Goal: Task Accomplishment & Management: Use online tool/utility

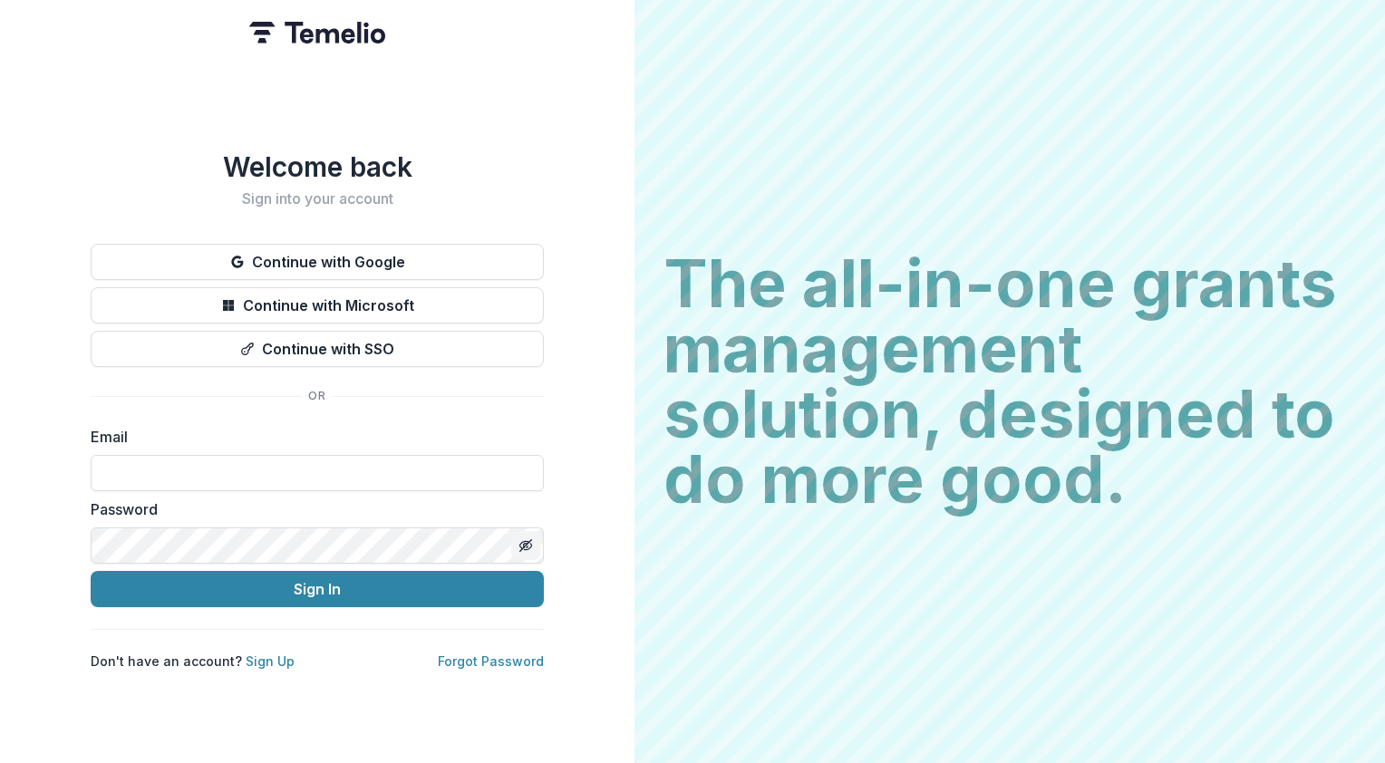
type input "**********"
click at [530, 422] on icon "Toggle password visibility" at bounding box center [525, 545] width 14 height 14
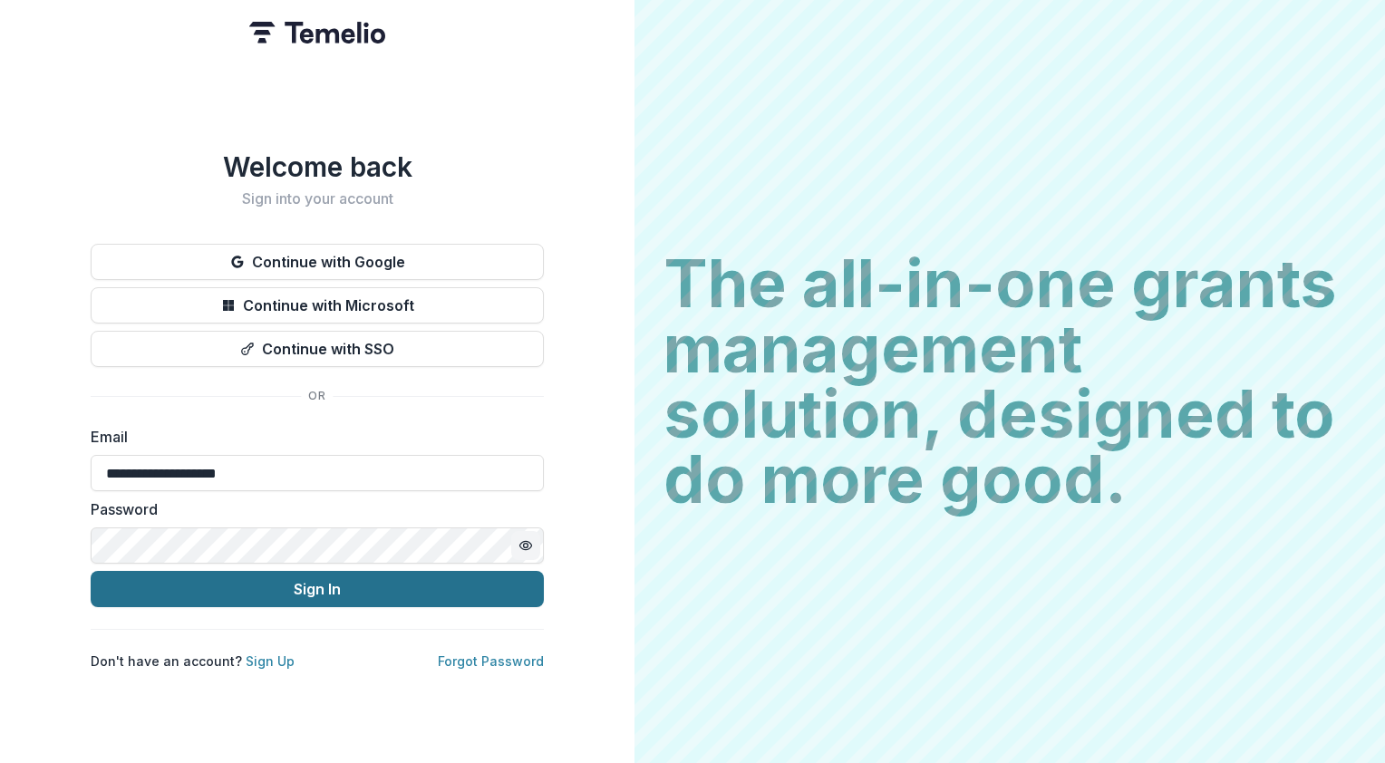
click at [424, 422] on button "Sign In" at bounding box center [317, 589] width 453 height 36
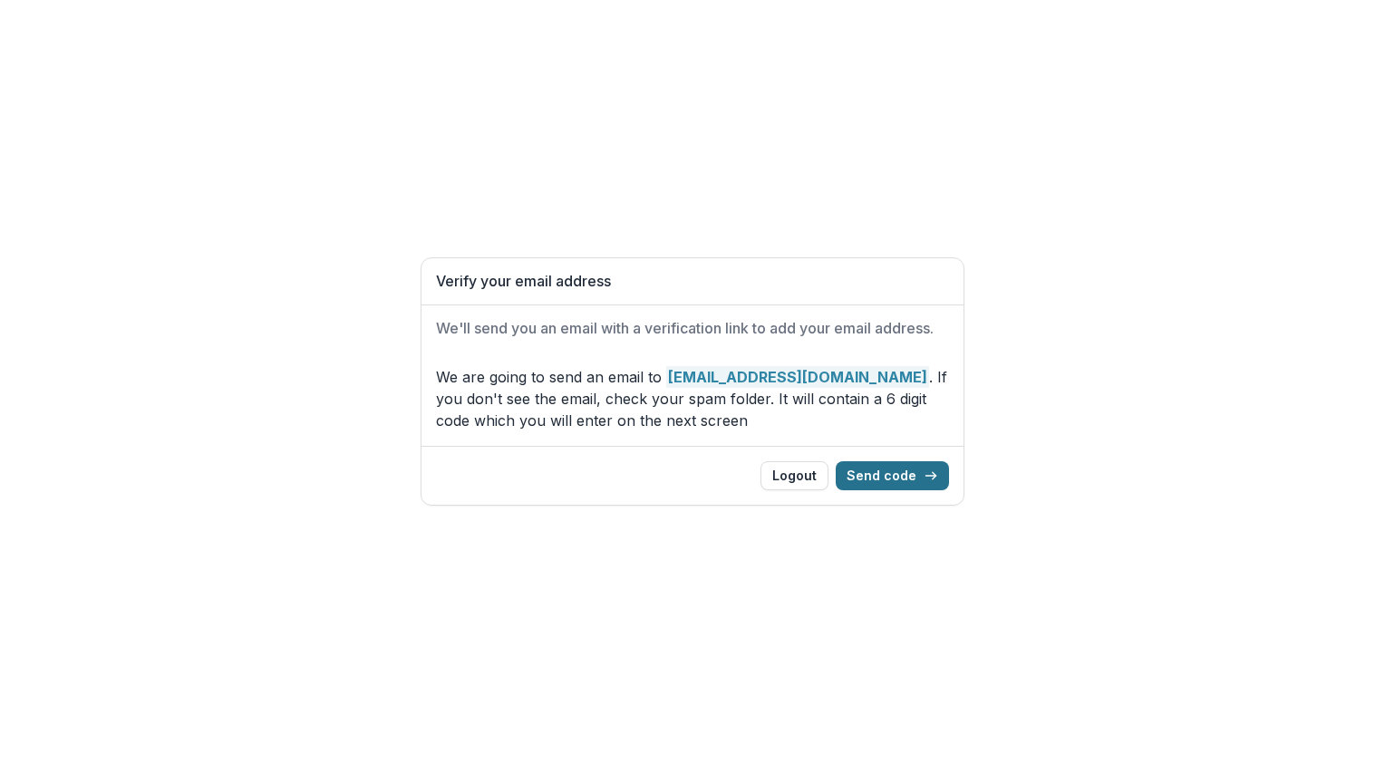
click at [892, 477] on button "Send code" at bounding box center [891, 475] width 113 height 29
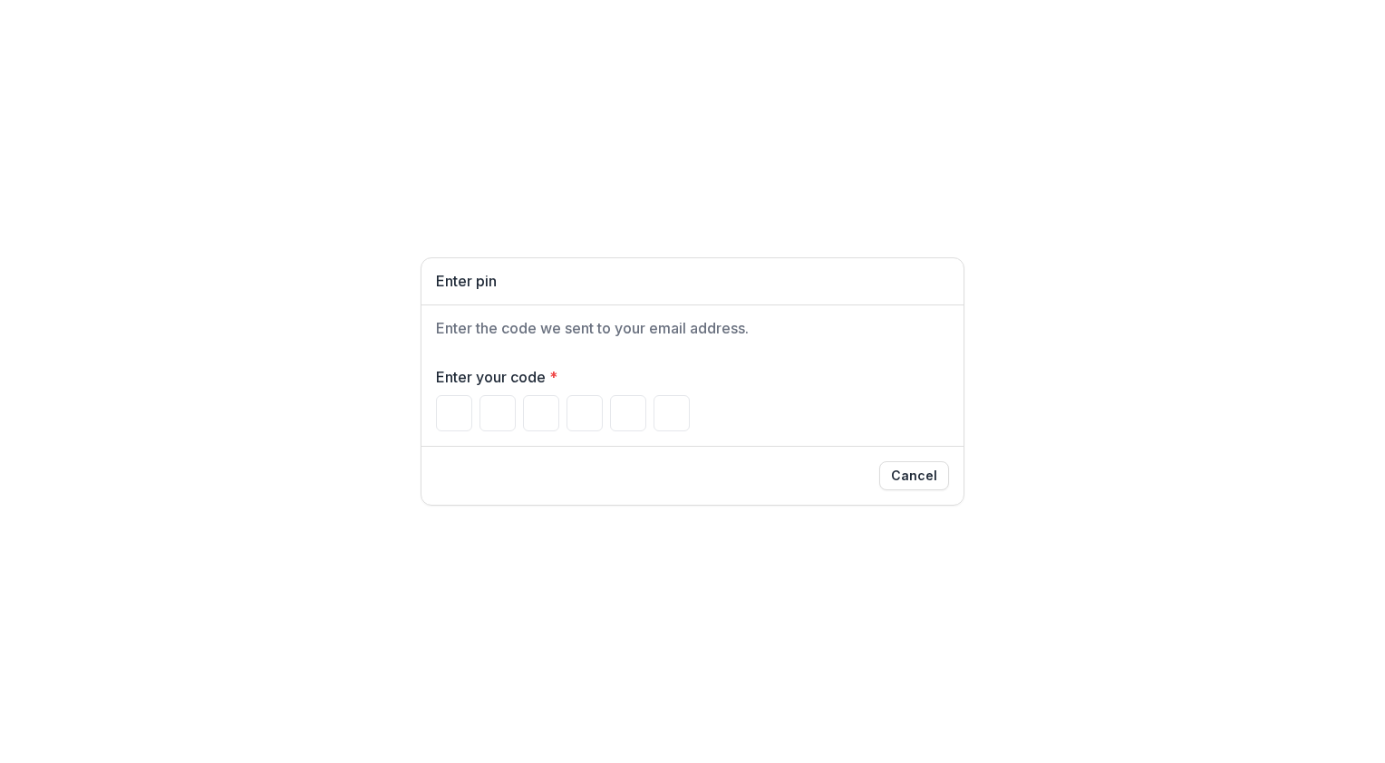
paste input "Please enter your pin code"
type input "*"
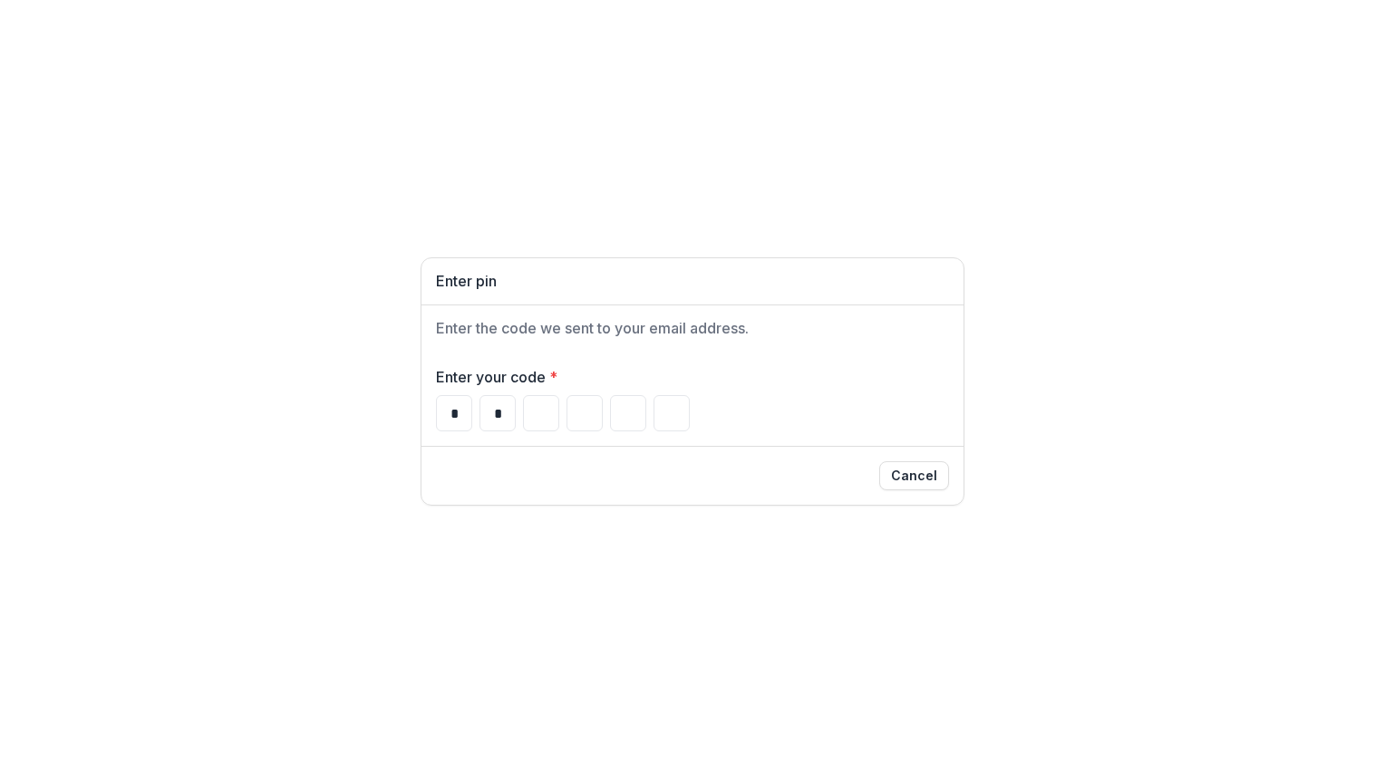
type input "*"
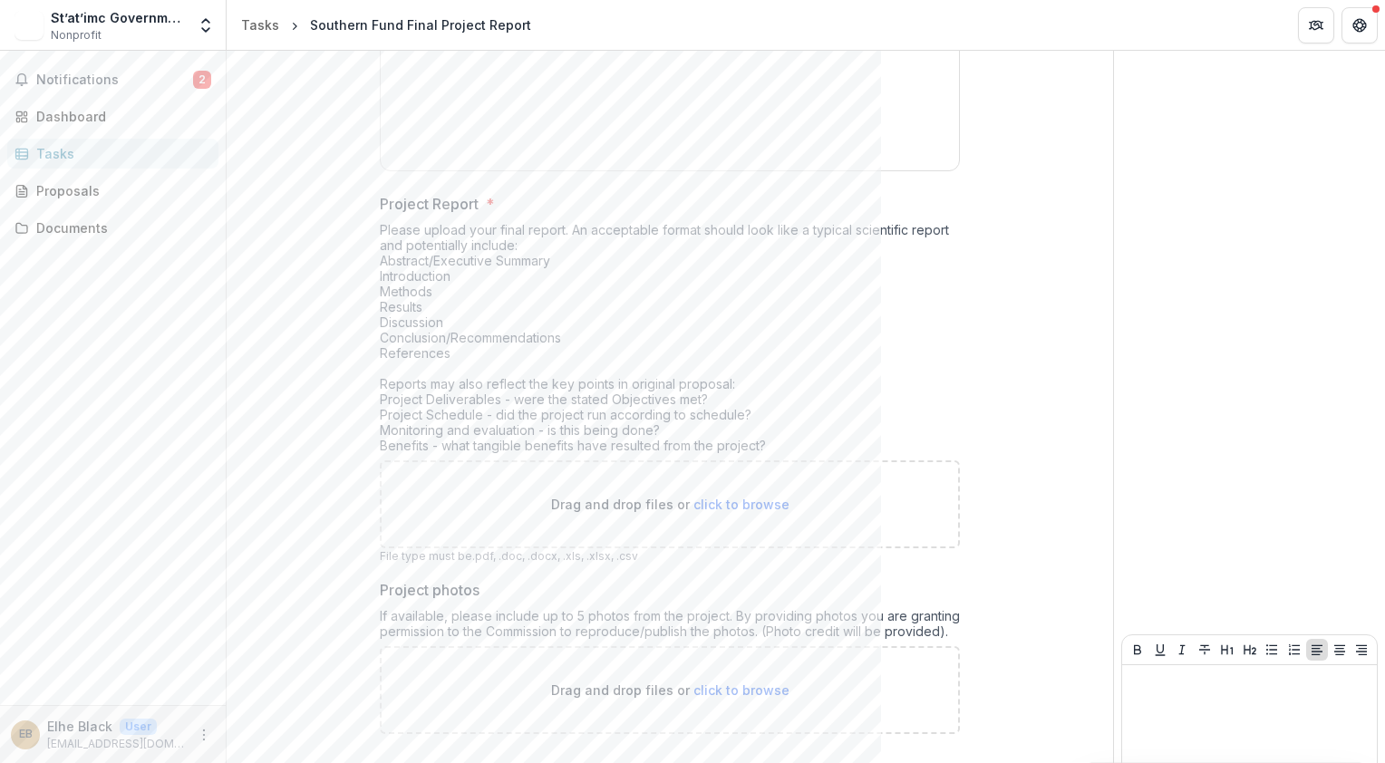
scroll to position [725, 0]
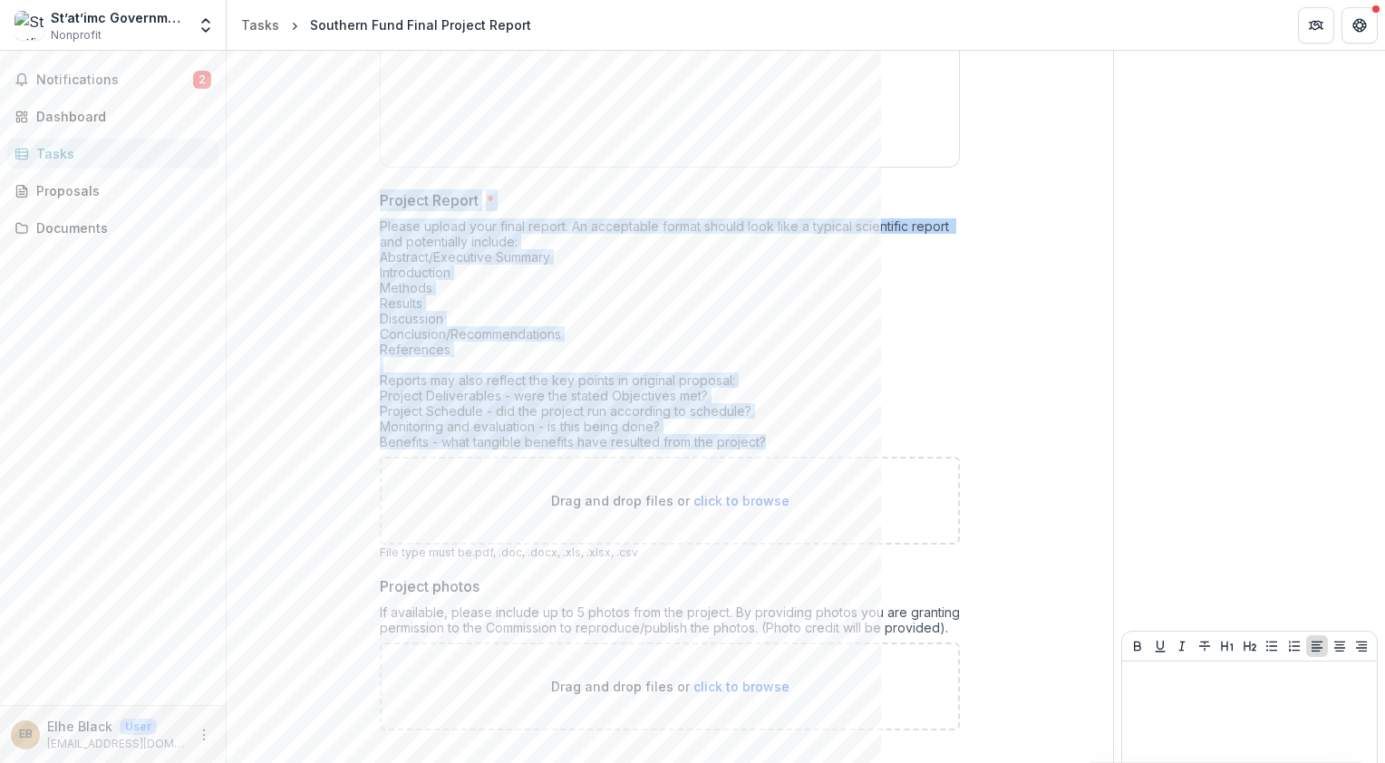
drag, startPoint x: 766, startPoint y: 439, endPoint x: 377, endPoint y: 185, distance: 464.2
click at [380, 186] on div "**********" at bounding box center [670, 111] width 580 height 1297
drag, startPoint x: 377, startPoint y: 185, endPoint x: 428, endPoint y: 230, distance: 68.0
copy div "Project Report * Please upload your final report. An acceptable format should l…"
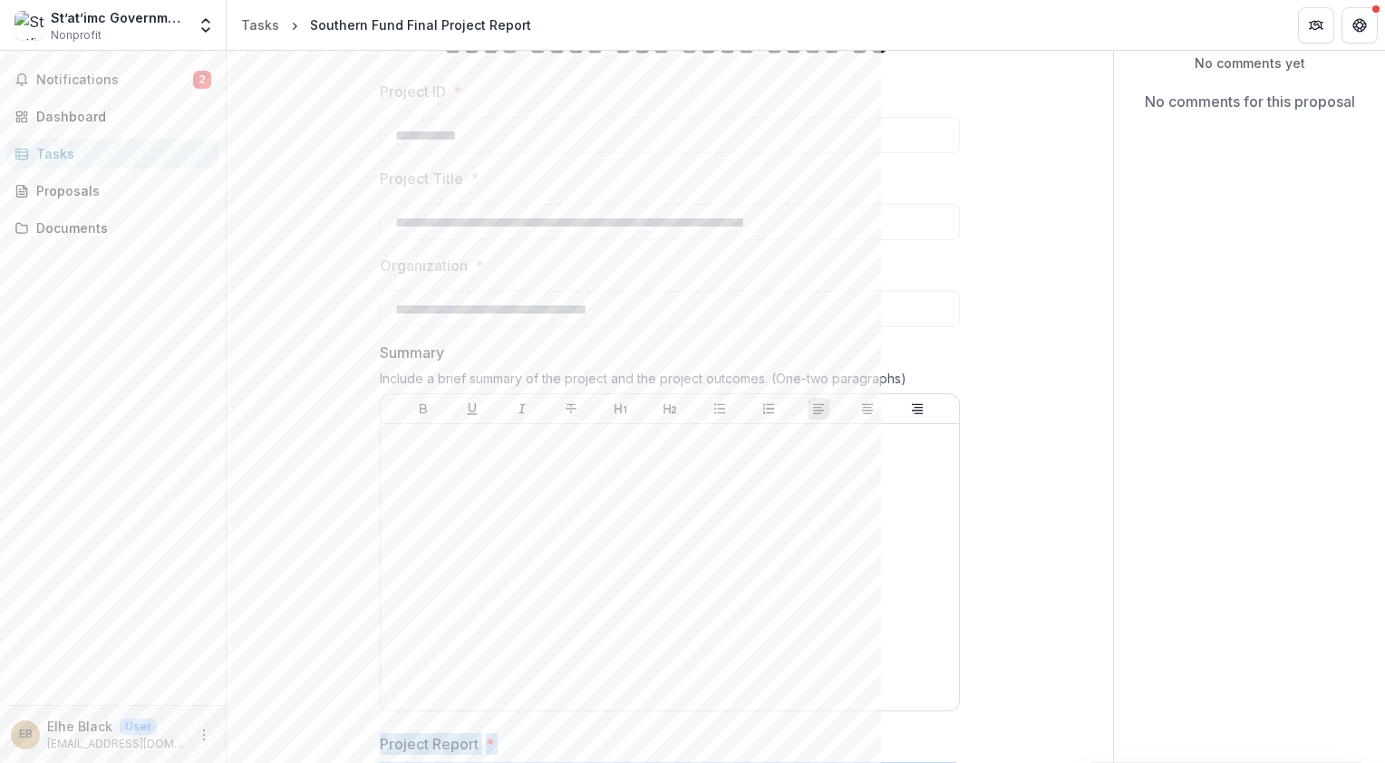
scroll to position [0, 0]
